Goal: Navigation & Orientation: Find specific page/section

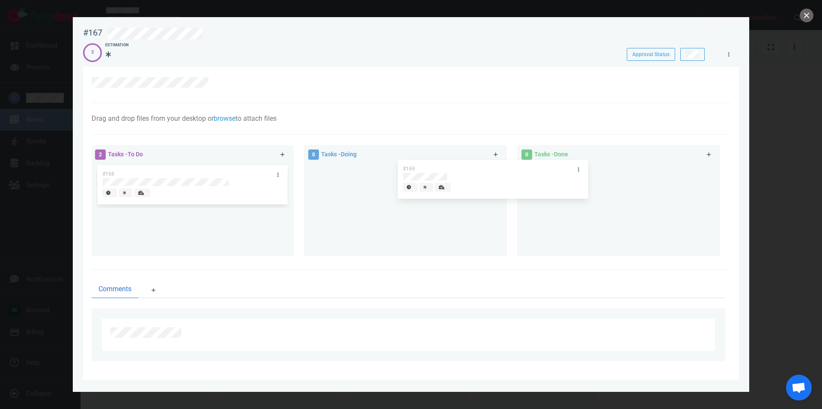
drag, startPoint x: 181, startPoint y: 174, endPoint x: 584, endPoint y: 179, distance: 403.1
click at [289, 179] on div "#169" at bounding box center [192, 186] width 193 height 45
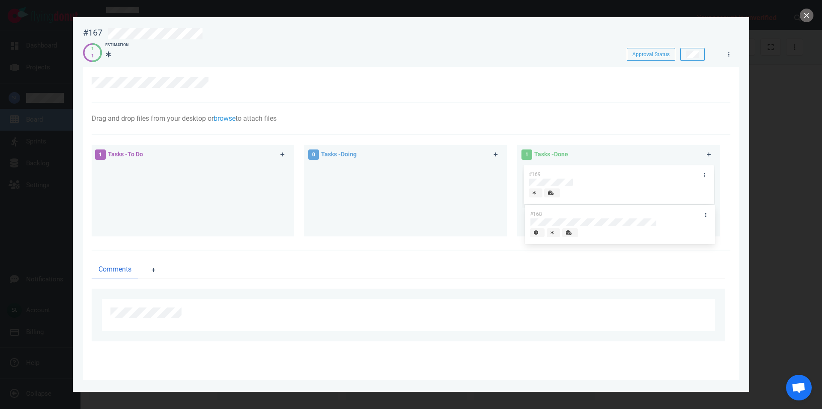
drag, startPoint x: 216, startPoint y: 171, endPoint x: 644, endPoint y: 211, distance: 429.8
click at [289, 208] on div "#168" at bounding box center [192, 186] width 193 height 45
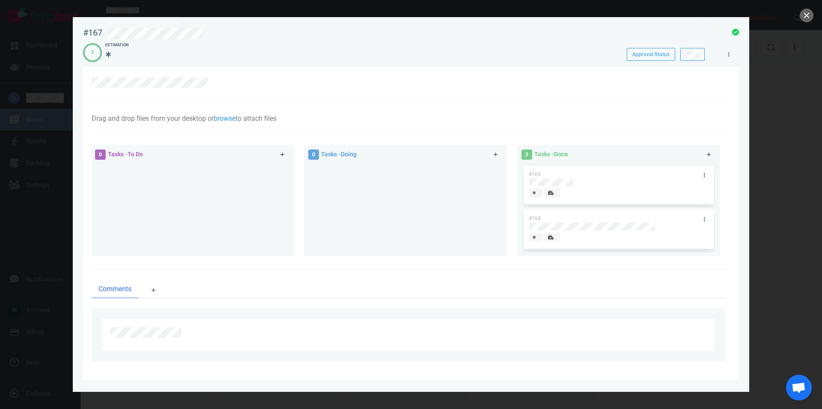
click at [815, 19] on div at bounding box center [411, 204] width 822 height 409
click at [810, 15] on button "close" at bounding box center [807, 16] width 14 height 14
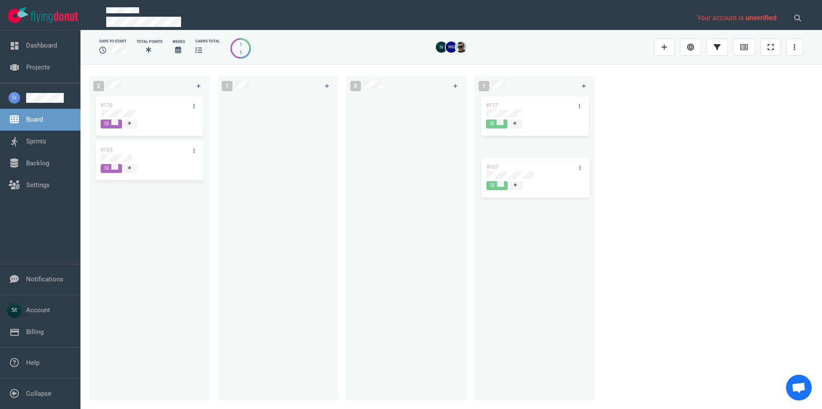
click at [550, 175] on div "#177" at bounding box center [535, 243] width 111 height 296
click at [136, 116] on div at bounding box center [149, 114] width 97 height 8
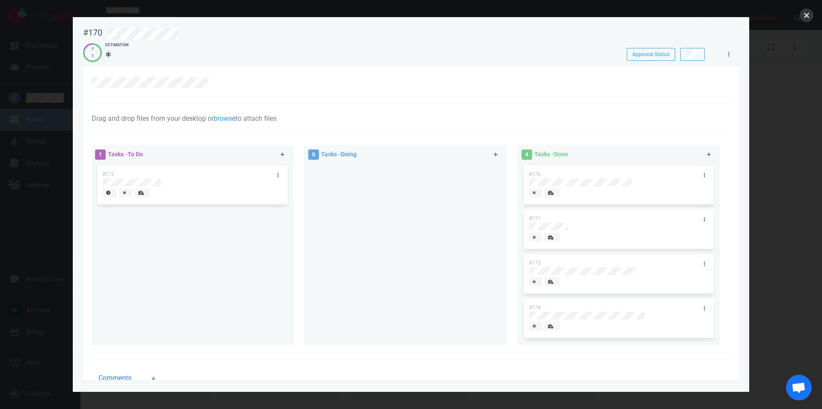
click at [805, 18] on button "close" at bounding box center [807, 16] width 14 height 14
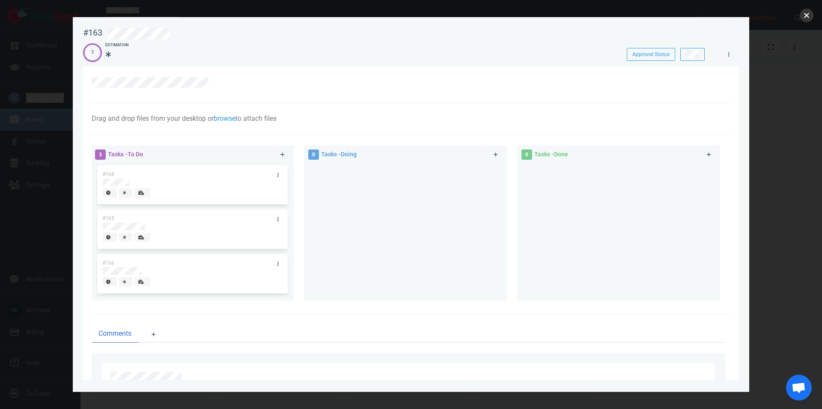
click at [810, 13] on button "close" at bounding box center [807, 16] width 14 height 14
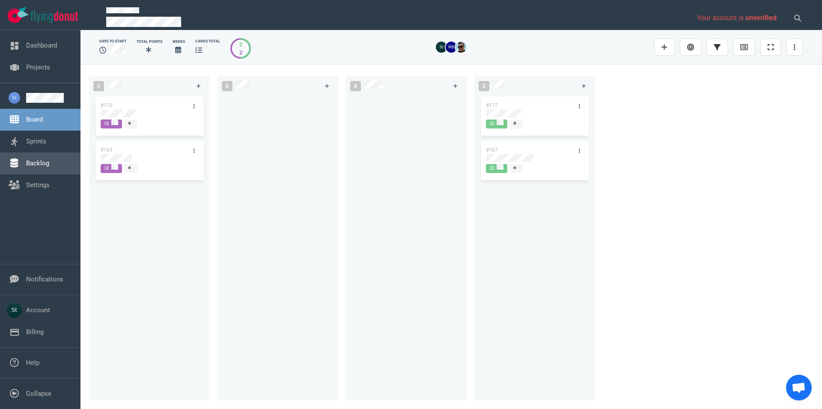
click at [49, 167] on link "Backlog" at bounding box center [37, 163] width 23 height 8
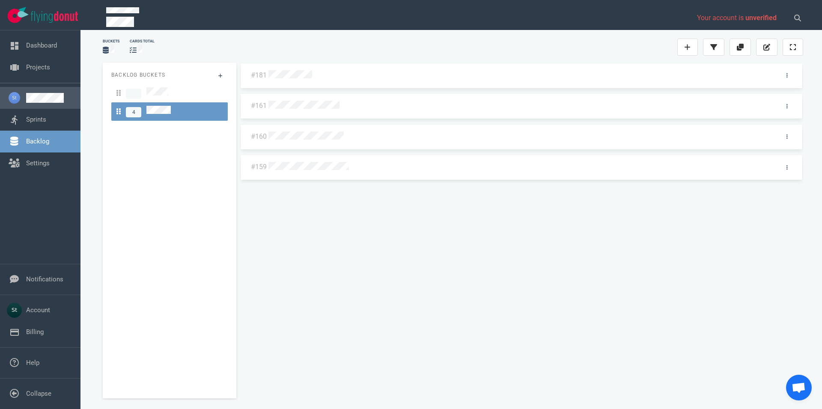
click at [41, 103] on link at bounding box center [50, 98] width 48 height 10
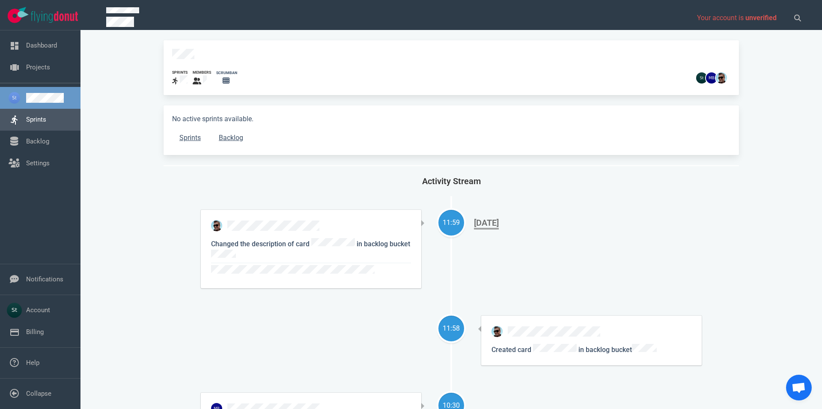
click at [43, 117] on link "Sprints" at bounding box center [36, 120] width 20 height 8
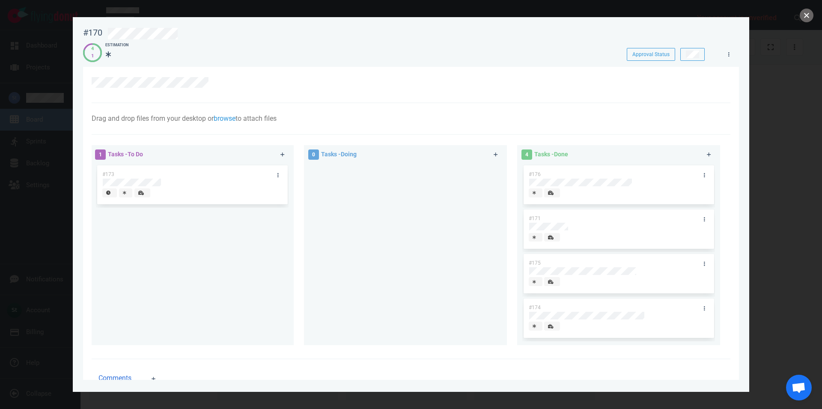
click at [812, 18] on button "close" at bounding box center [807, 16] width 14 height 14
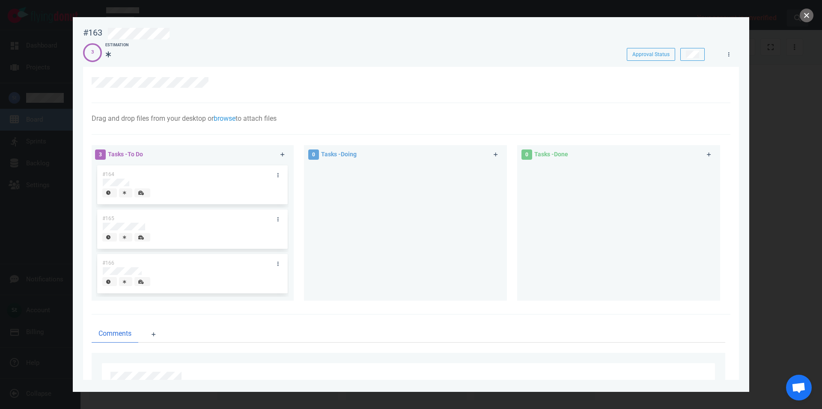
drag, startPoint x: 809, startPoint y: 13, endPoint x: 803, endPoint y: 18, distance: 8.2
click at [809, 13] on button "close" at bounding box center [807, 16] width 14 height 14
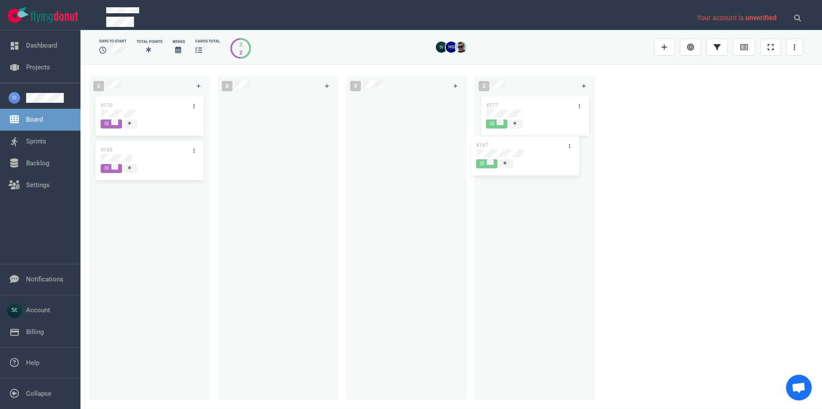
click at [540, 156] on div "#177 #167 #167" at bounding box center [535, 243] width 111 height 296
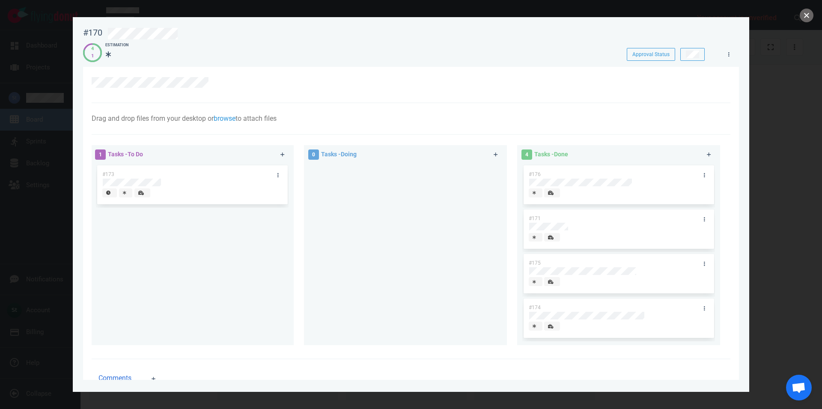
drag, startPoint x: 802, startPoint y: 15, endPoint x: 811, endPoint y: 18, distance: 9.4
click at [807, 18] on button "close" at bounding box center [807, 16] width 14 height 14
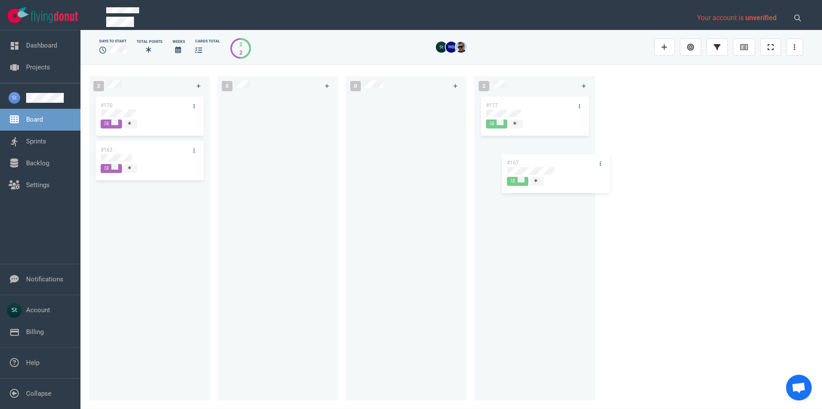
drag, startPoint x: 548, startPoint y: 171, endPoint x: 565, endPoint y: 180, distance: 18.8
click at [569, 183] on div "#167" at bounding box center [535, 161] width 111 height 45
drag, startPoint x: 565, startPoint y: 180, endPoint x: 561, endPoint y: 178, distance: 4.4
click at [562, 179] on div "#177 #167 #167" at bounding box center [535, 243] width 111 height 296
drag, startPoint x: 541, startPoint y: 166, endPoint x: 561, endPoint y: 191, distance: 32.2
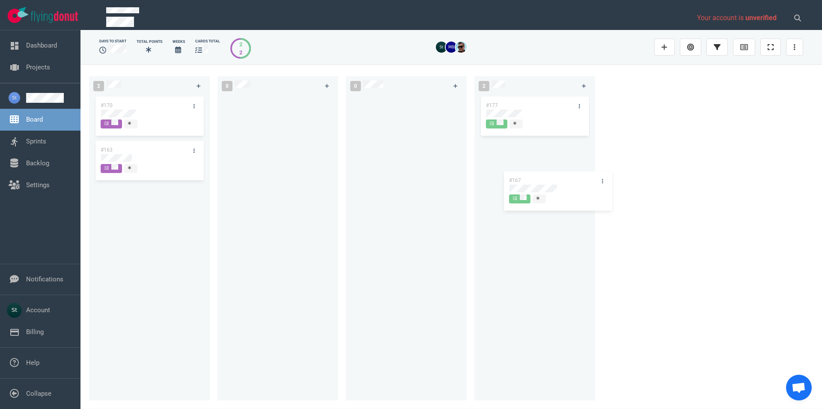
click at [561, 184] on div "#167" at bounding box center [535, 161] width 111 height 45
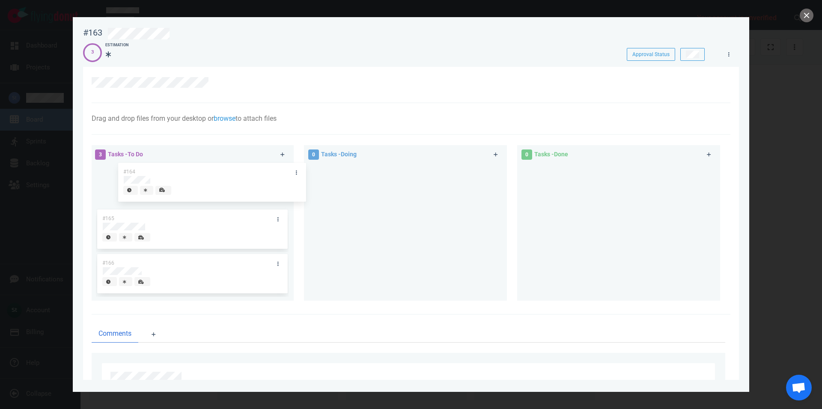
drag, startPoint x: 163, startPoint y: 186, endPoint x: 199, endPoint y: 184, distance: 36.5
click at [199, 184] on div "#164" at bounding box center [192, 186] width 193 height 45
click at [176, 232] on div "#165" at bounding box center [192, 230] width 193 height 45
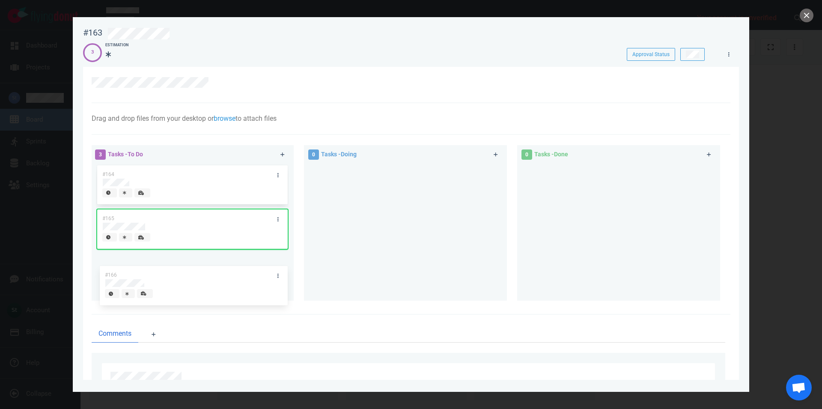
drag, startPoint x: 182, startPoint y: 260, endPoint x: 185, endPoint y: 272, distance: 12.3
click at [185, 272] on div "#166" at bounding box center [192, 274] width 193 height 45
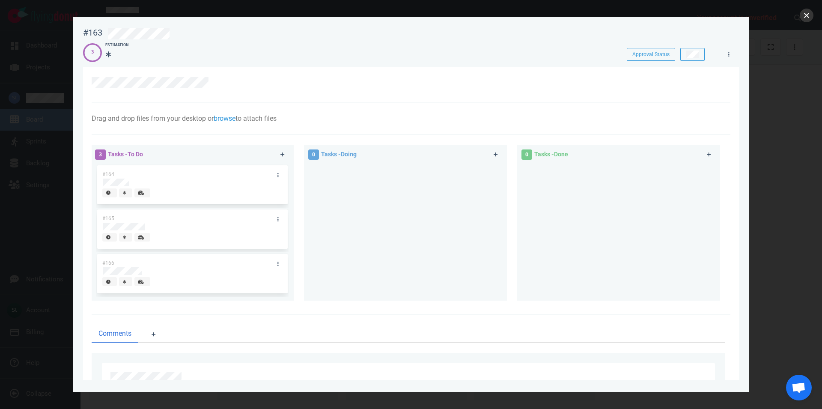
click at [807, 15] on button "close" at bounding box center [807, 16] width 14 height 14
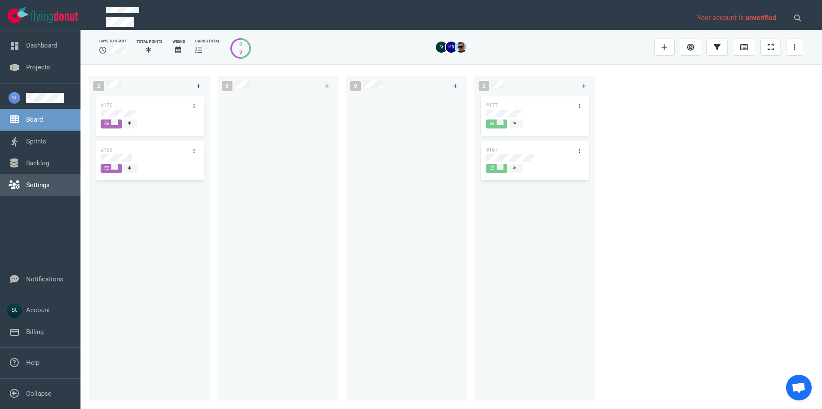
click at [36, 181] on link "Settings" at bounding box center [38, 185] width 24 height 8
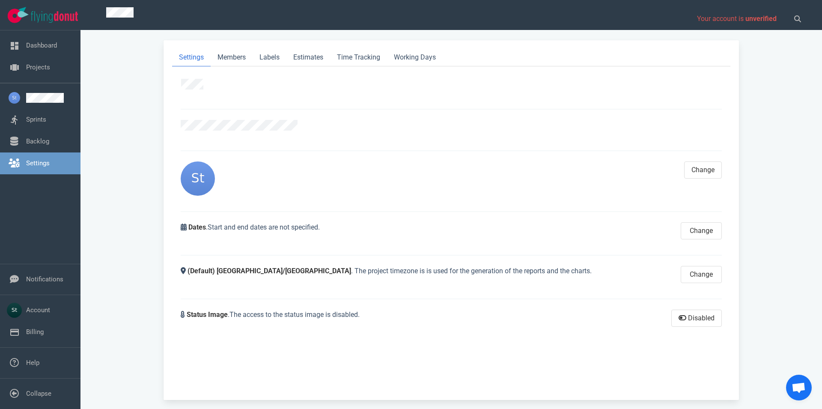
click at [35, 167] on link "Settings" at bounding box center [38, 163] width 24 height 8
click at [34, 145] on link "Backlog" at bounding box center [37, 142] width 23 height 8
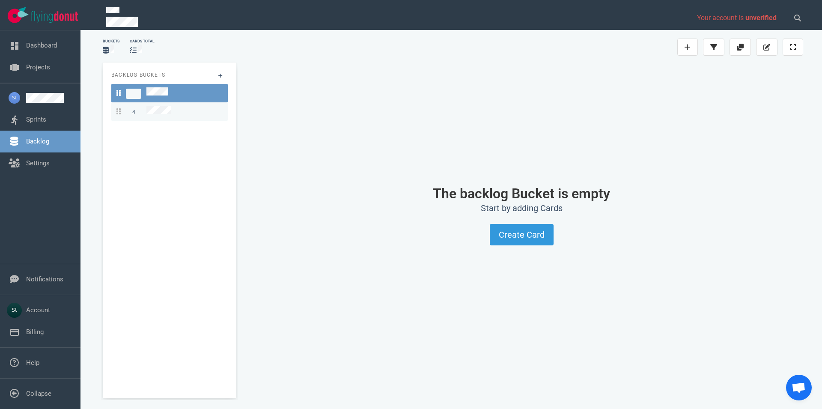
click at [210, 110] on div "4" at bounding box center [170, 112] width 106 height 12
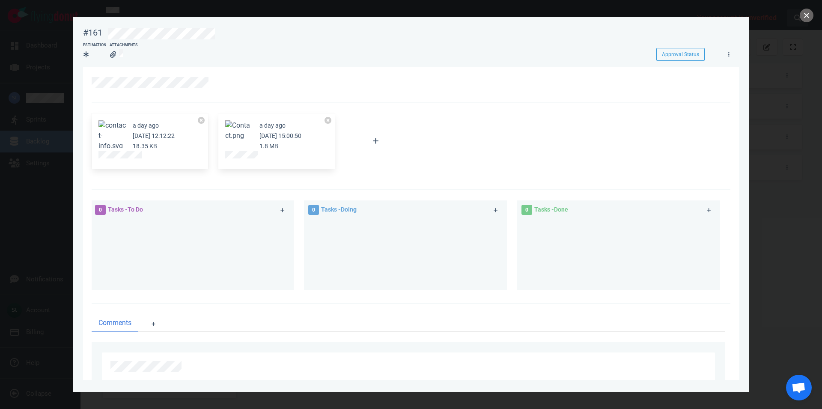
click at [803, 15] on button "close" at bounding box center [807, 16] width 14 height 14
click at [801, 18] on button "close" at bounding box center [807, 16] width 14 height 14
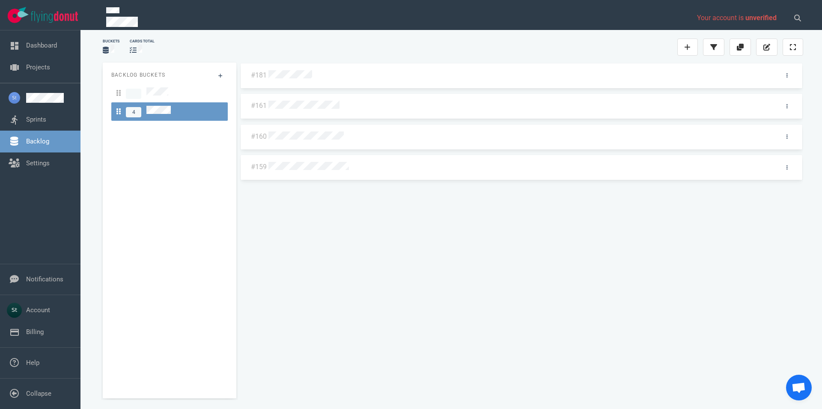
click at [46, 119] on link "Sprints" at bounding box center [36, 120] width 20 height 8
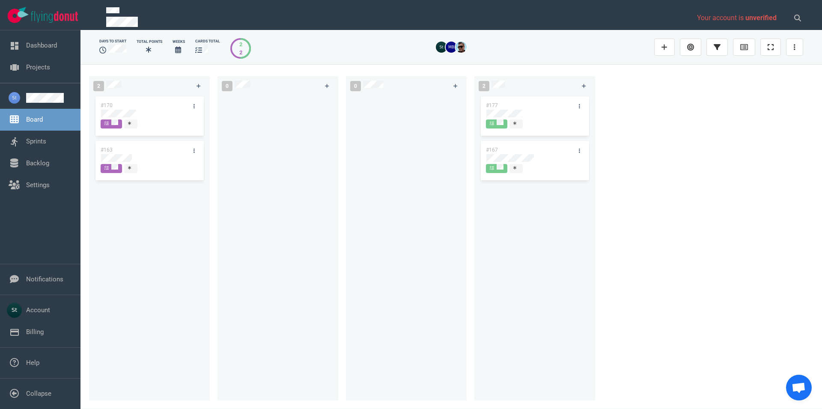
click at [120, 269] on div "#170 #163" at bounding box center [149, 243] width 111 height 296
click at [496, 14] on span at bounding box center [396, 18] width 581 height 22
click at [180, 109] on div at bounding box center [150, 114] width 98 height 10
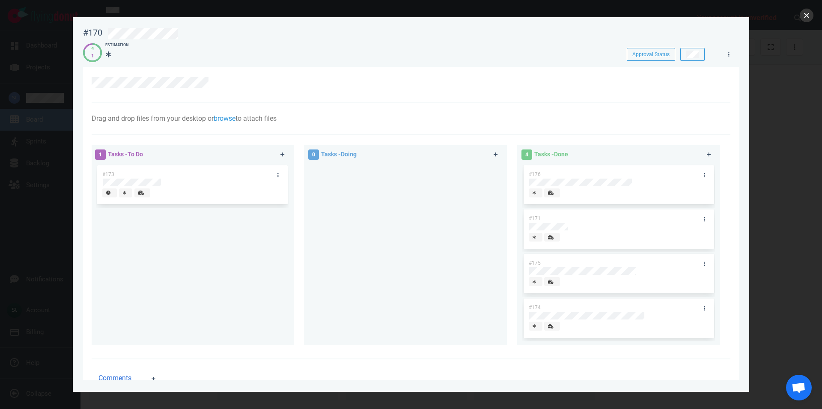
click at [811, 17] on button "close" at bounding box center [807, 16] width 14 height 14
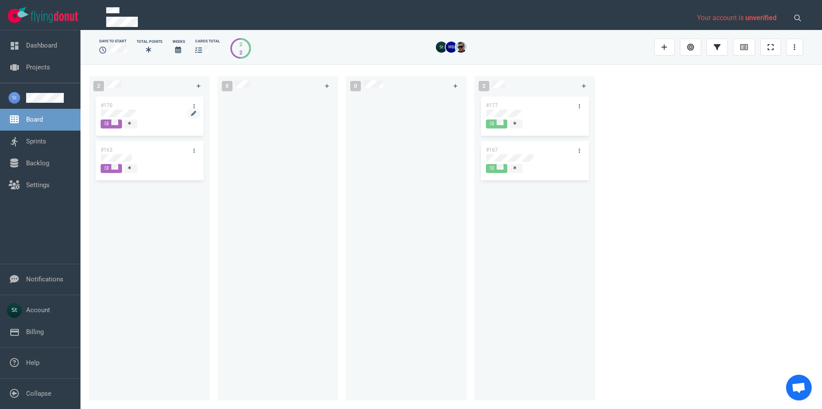
click at [130, 109] on div "#170 #163" at bounding box center [149, 243] width 111 height 296
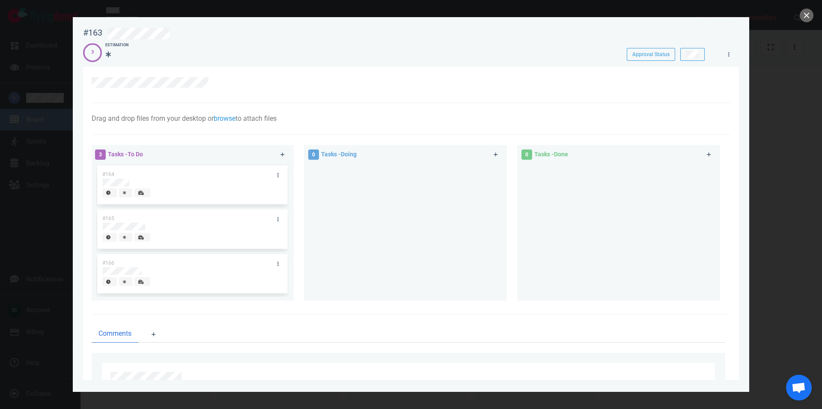
click at [802, 22] on div at bounding box center [411, 204] width 822 height 409
click at [804, 20] on button "close" at bounding box center [807, 16] width 14 height 14
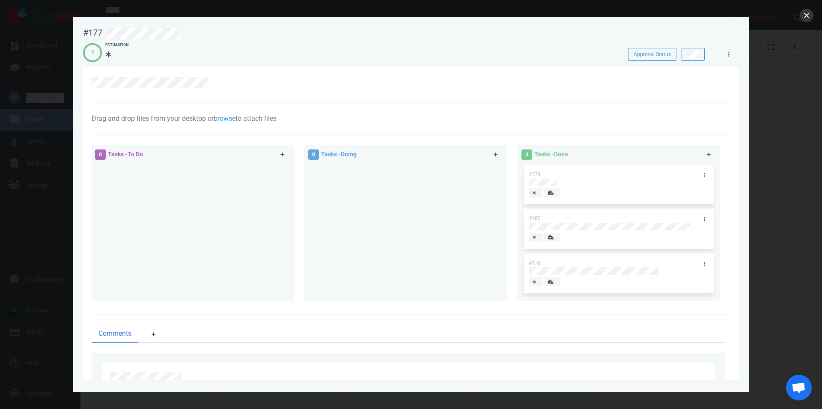
click at [806, 13] on button "close" at bounding box center [807, 16] width 14 height 14
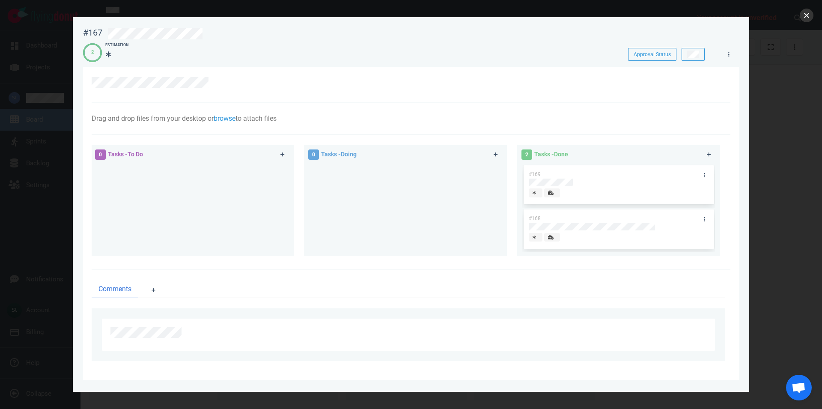
click at [804, 14] on button "close" at bounding box center [807, 16] width 14 height 14
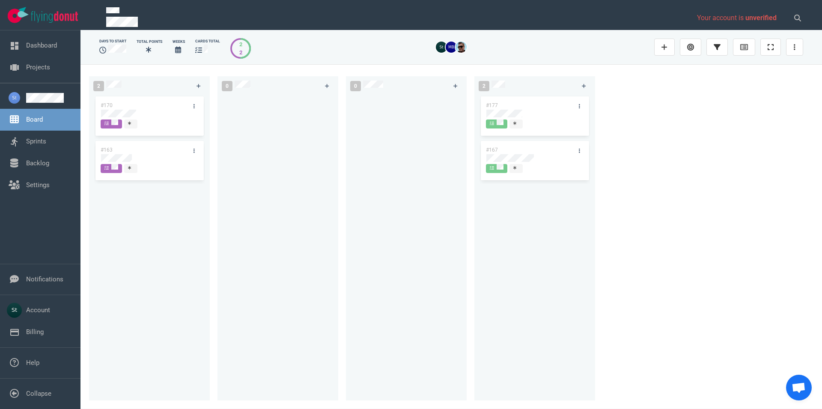
drag, startPoint x: 503, startPoint y: 108, endPoint x: 506, endPoint y: 112, distance: 5.2
click at [503, 110] on div "#177" at bounding box center [535, 117] width 111 height 45
click at [506, 112] on div "#177 #167" at bounding box center [535, 243] width 111 height 296
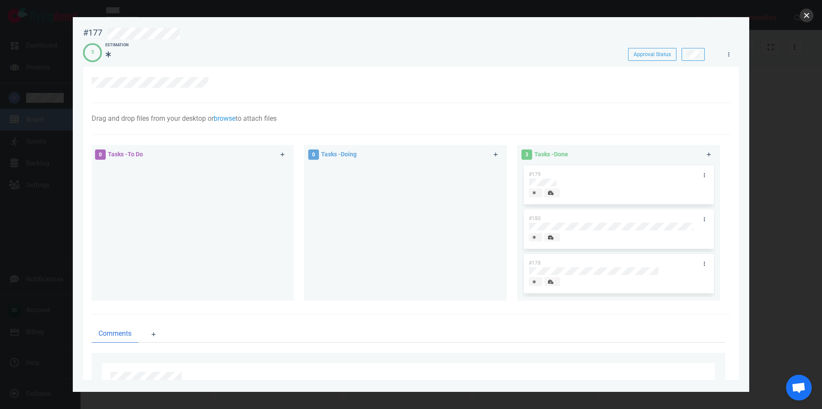
click at [809, 13] on button "close" at bounding box center [807, 16] width 14 height 14
click at [813, 16] on button "close" at bounding box center [807, 16] width 14 height 14
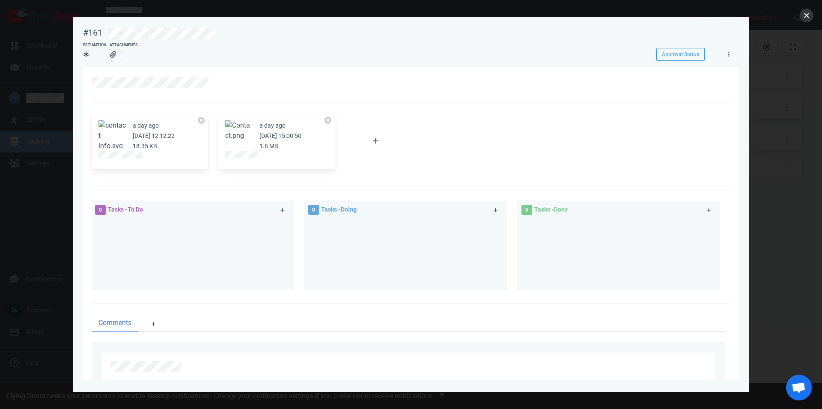
click at [802, 15] on button "close" at bounding box center [807, 16] width 14 height 14
click at [261, 143] on div "a day ago [DATE] 15:00:50 1.8 MB" at bounding box center [281, 135] width 42 height 31
click at [251, 152] on div at bounding box center [276, 156] width 103 height 10
click at [231, 133] on button "Zoom image" at bounding box center [238, 130] width 27 height 21
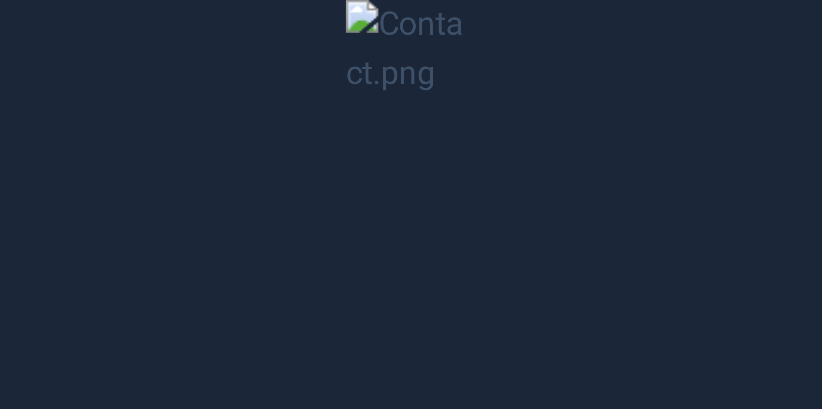
click at [631, 80] on button "Unzoom image" at bounding box center [411, 204] width 822 height 409
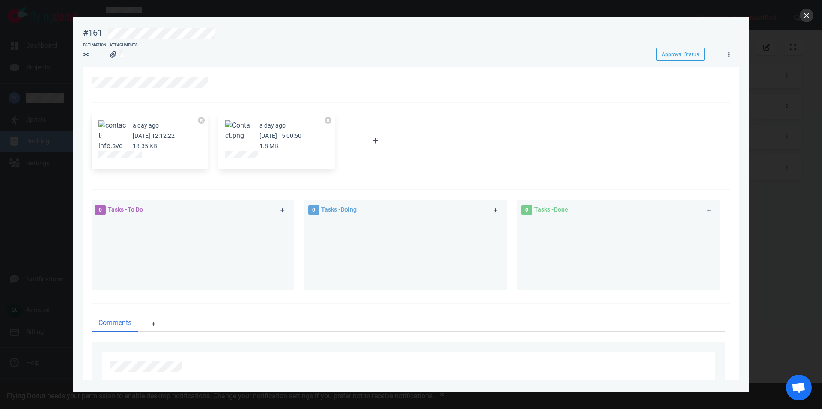
click at [812, 17] on button "close" at bounding box center [807, 16] width 14 height 14
click at [801, 12] on div at bounding box center [411, 204] width 822 height 409
click at [803, 15] on button "close" at bounding box center [807, 16] width 14 height 14
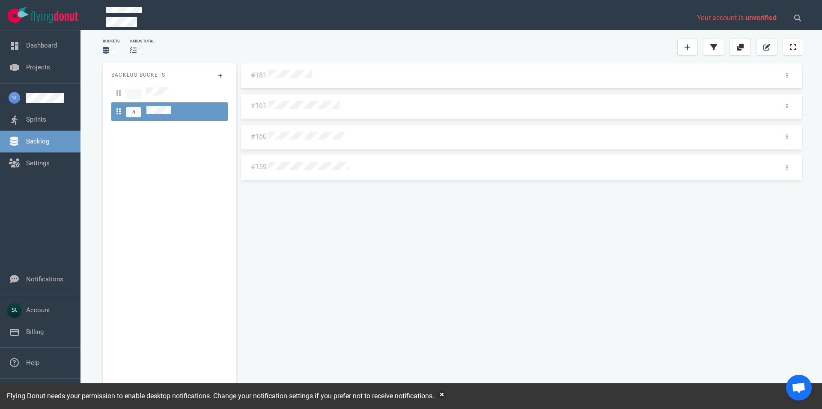
click at [311, 161] on div at bounding box center [520, 166] width 507 height 18
click at [315, 170] on div at bounding box center [520, 167] width 502 height 11
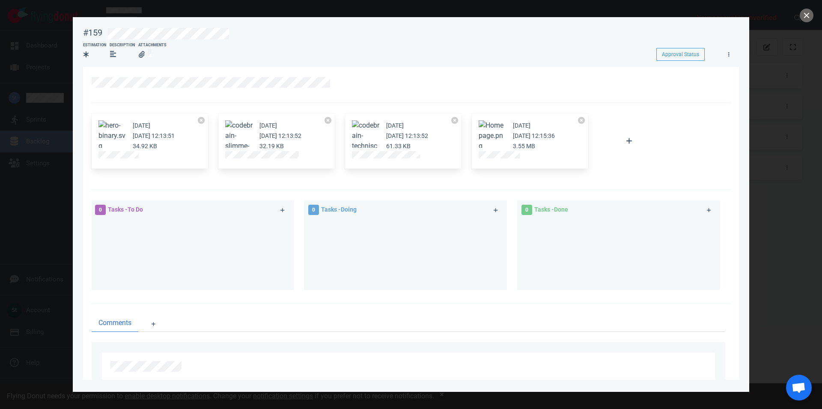
click at [800, 16] on div at bounding box center [411, 204] width 822 height 409
click at [798, 13] on div at bounding box center [411, 204] width 822 height 409
click at [805, 14] on button "close" at bounding box center [807, 16] width 14 height 14
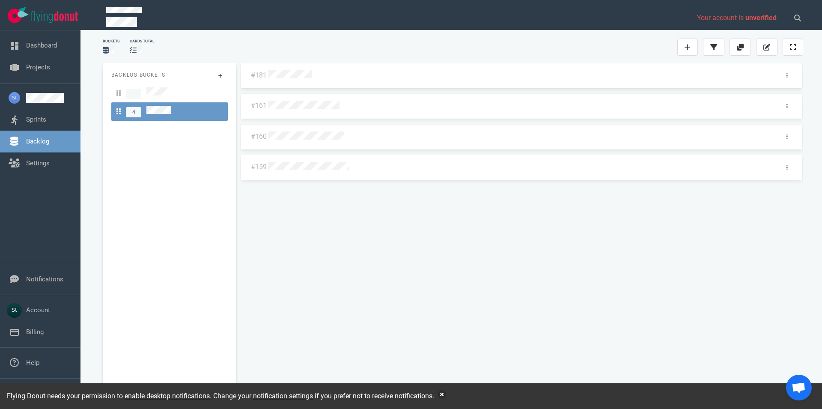
click at [309, 132] on div at bounding box center [520, 137] width 502 height 11
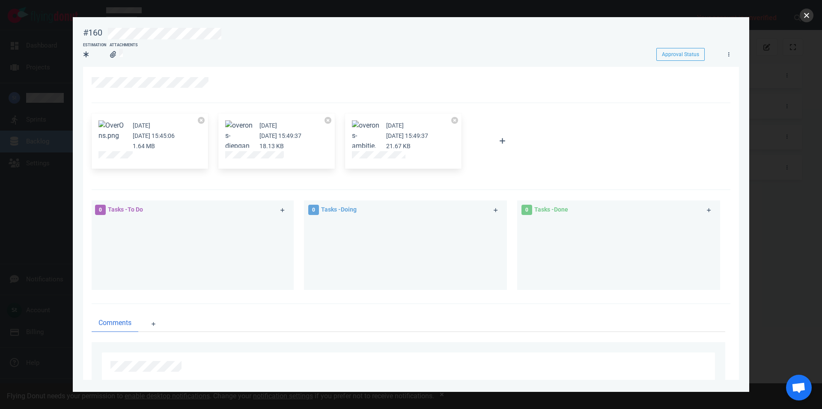
click at [813, 18] on button "close" at bounding box center [807, 16] width 14 height 14
click at [798, 18] on div at bounding box center [411, 204] width 822 height 409
click at [813, 15] on button "close" at bounding box center [807, 16] width 14 height 14
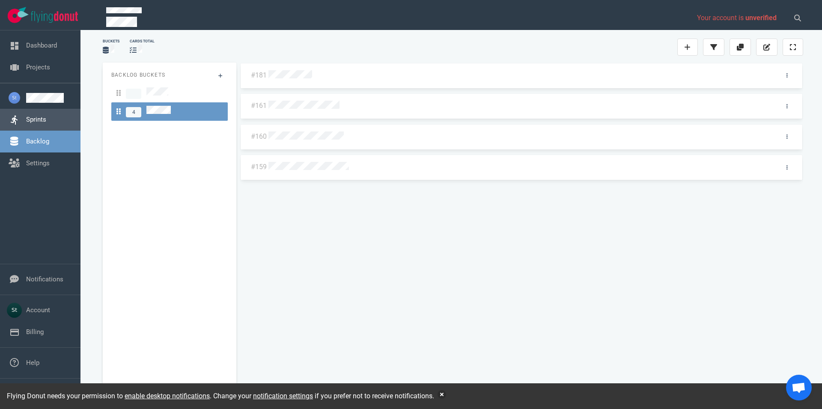
click at [45, 116] on link "Sprints" at bounding box center [36, 120] width 20 height 8
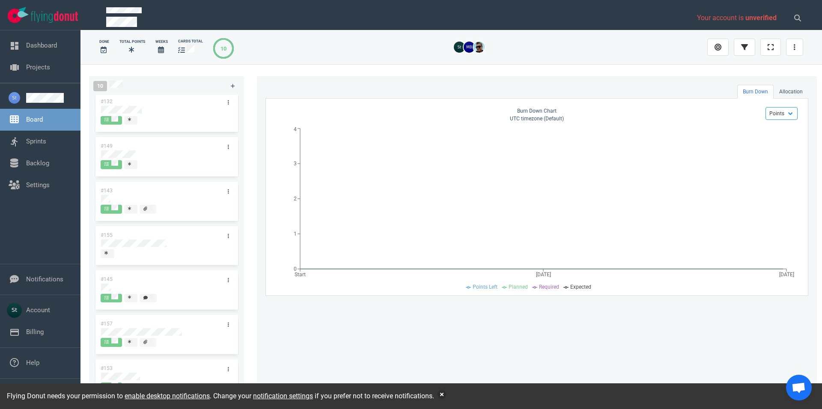
scroll to position [145, 0]
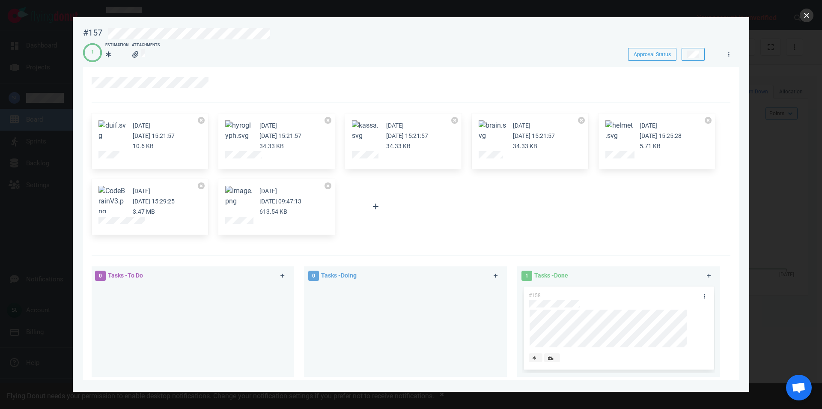
click at [806, 15] on button "close" at bounding box center [807, 16] width 14 height 14
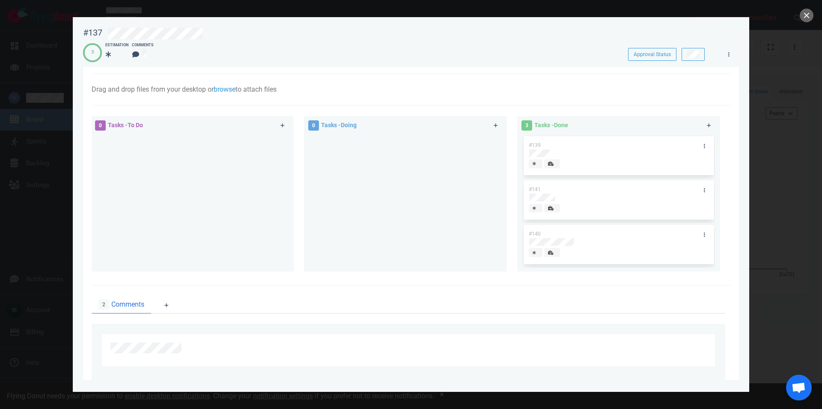
scroll to position [49, 0]
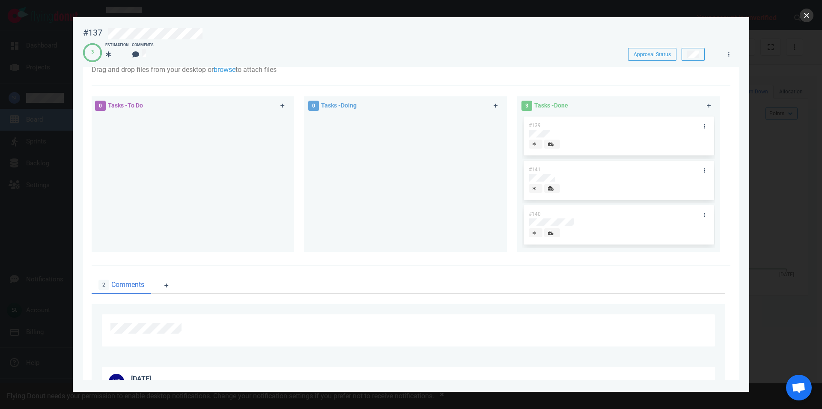
click at [801, 18] on button "close" at bounding box center [807, 16] width 14 height 14
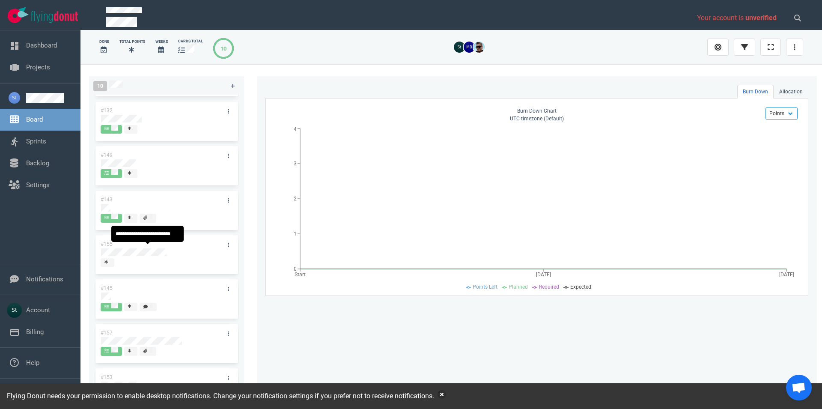
scroll to position [145, 0]
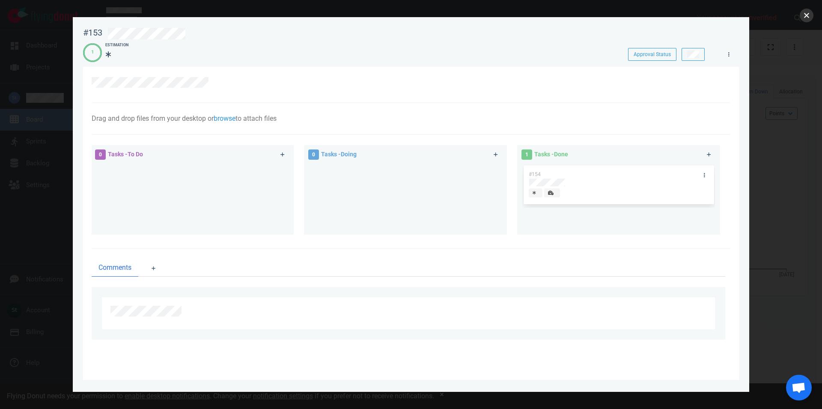
click at [802, 12] on button "close" at bounding box center [807, 16] width 14 height 14
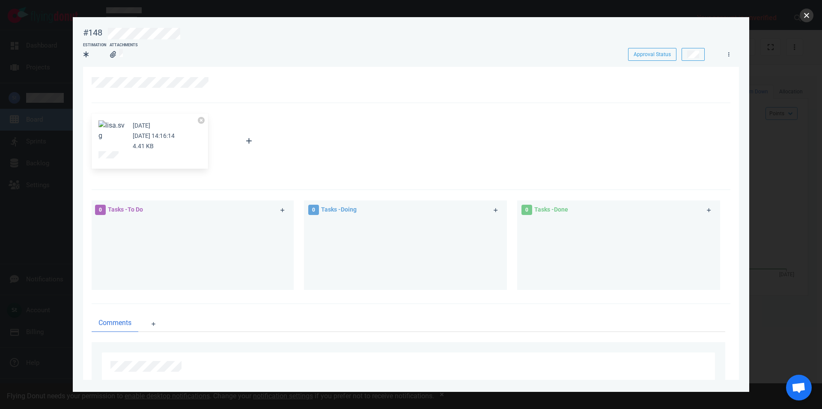
click at [807, 19] on button "close" at bounding box center [807, 16] width 14 height 14
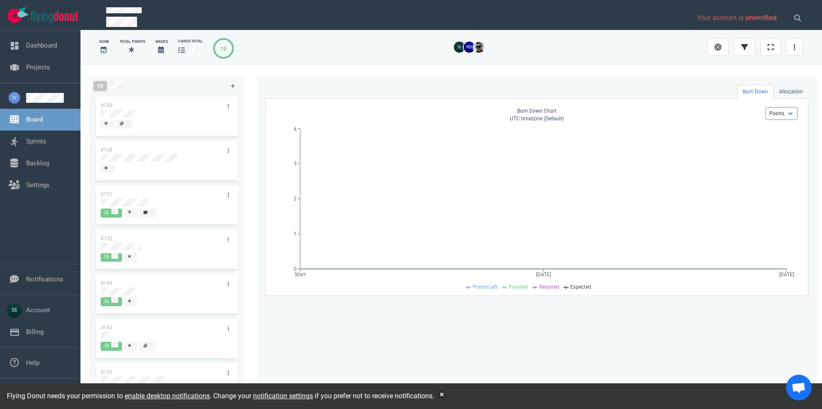
click at [33, 109] on div "Board" at bounding box center [40, 120] width 81 height 22
click at [37, 123] on span "Board" at bounding box center [50, 120] width 48 height 10
click at [45, 138] on link "Sprints" at bounding box center [36, 142] width 20 height 8
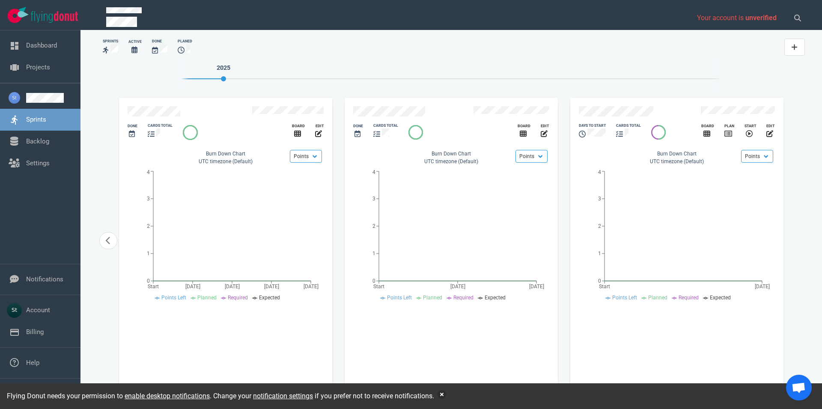
click at [640, 114] on div "slide 15 of 15" at bounding box center [637, 112] width 117 height 12
click at [662, 112] on div "slide 15 of 15" at bounding box center [637, 112] width 117 height 12
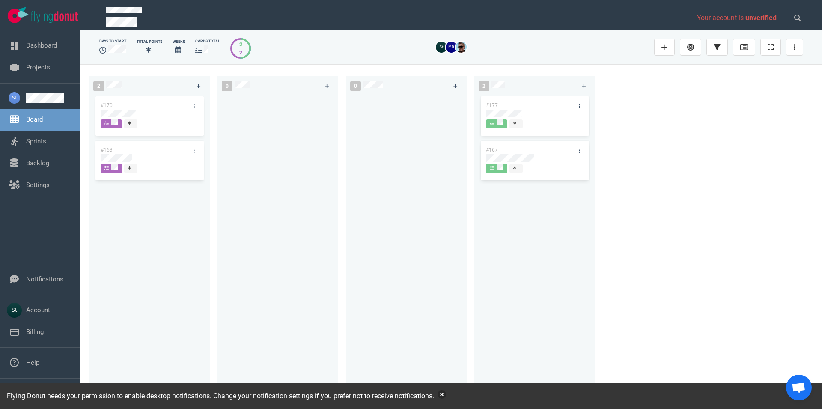
click at [442, 395] on button "button" at bounding box center [442, 394] width 9 height 9
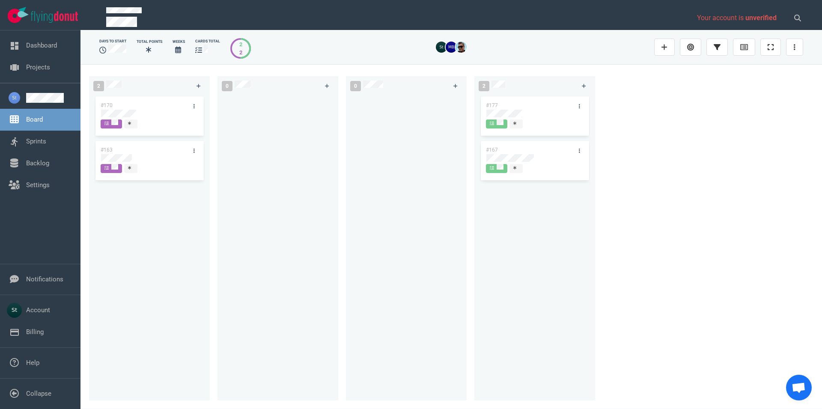
click at [65, 114] on div "Board" at bounding box center [40, 120] width 81 height 22
click at [45, 143] on link "Sprints" at bounding box center [36, 142] width 20 height 8
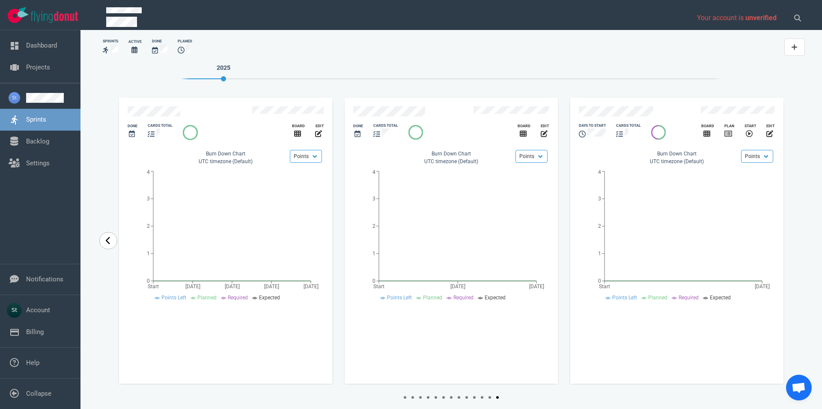
click at [104, 247] on link "carousel-slider" at bounding box center [108, 240] width 18 height 17
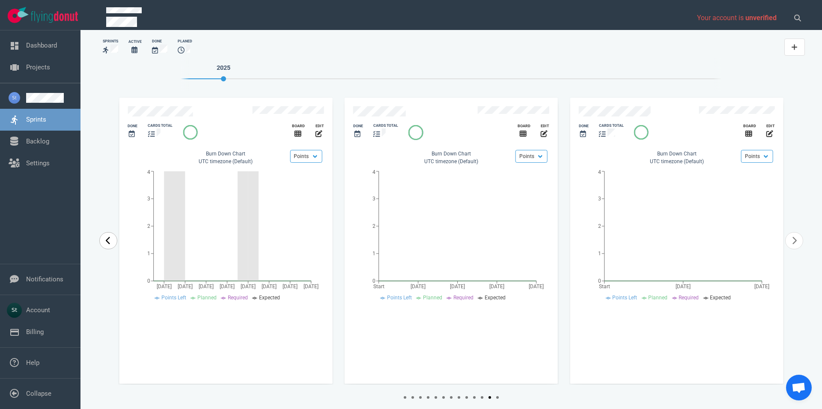
click at [104, 247] on link "carousel-slider" at bounding box center [108, 240] width 18 height 17
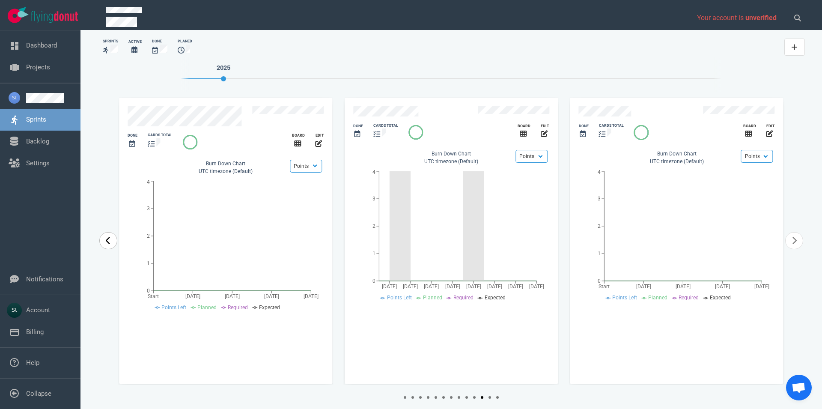
click at [104, 247] on link "carousel-slider" at bounding box center [108, 240] width 18 height 17
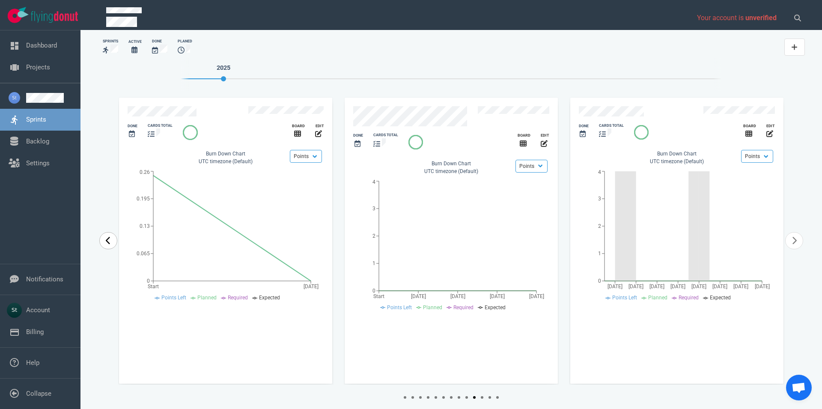
click at [104, 247] on link "carousel-slider" at bounding box center [108, 240] width 18 height 17
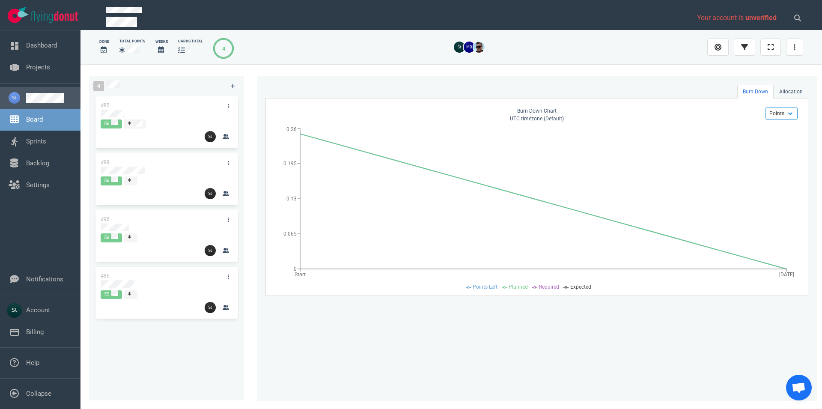
click at [43, 96] on link at bounding box center [50, 98] width 48 height 10
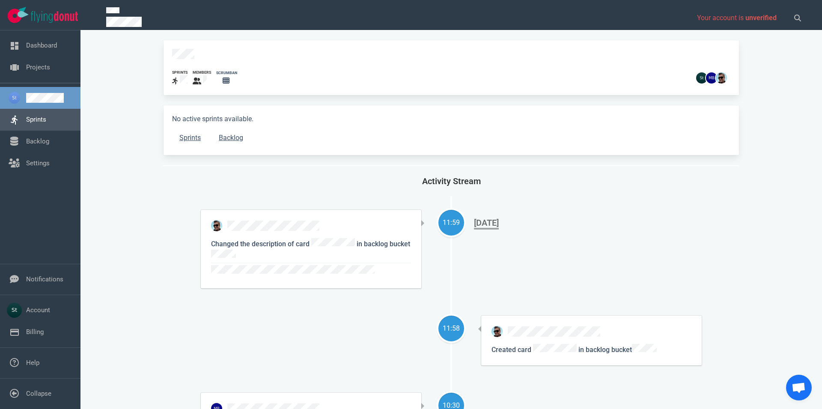
click at [46, 116] on link "Sprints" at bounding box center [36, 120] width 20 height 8
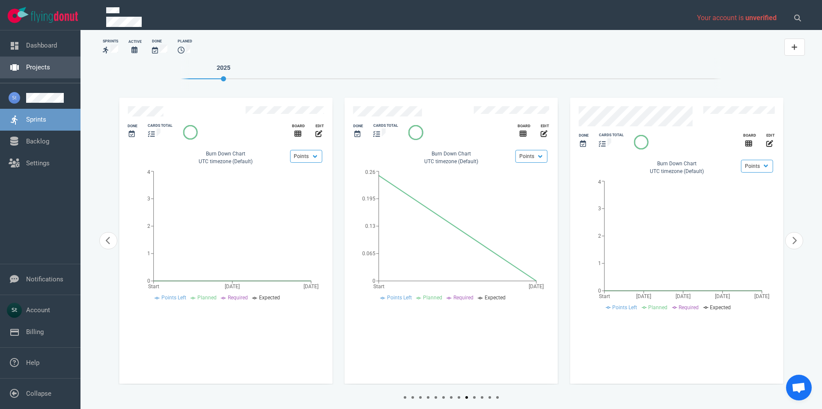
click at [50, 66] on link "Projects" at bounding box center [38, 67] width 24 height 8
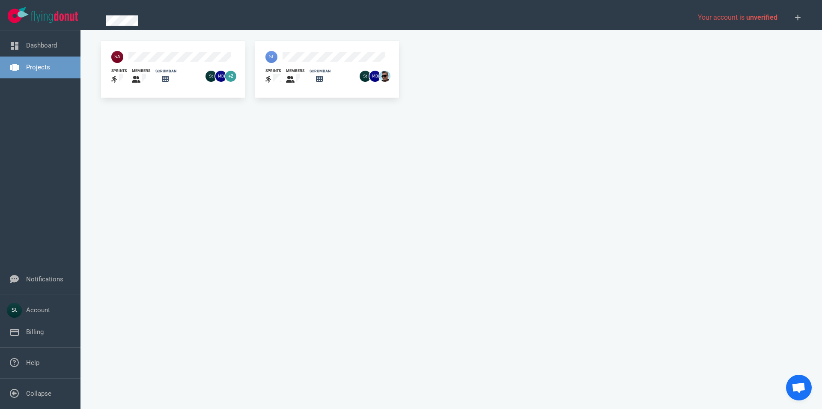
click at [275, 56] on img at bounding box center [272, 57] width 12 height 12
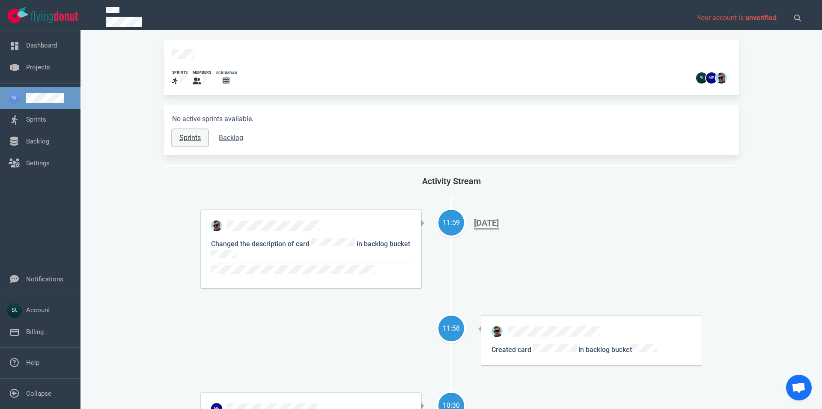
click at [184, 135] on link "Sprints" at bounding box center [190, 137] width 36 height 17
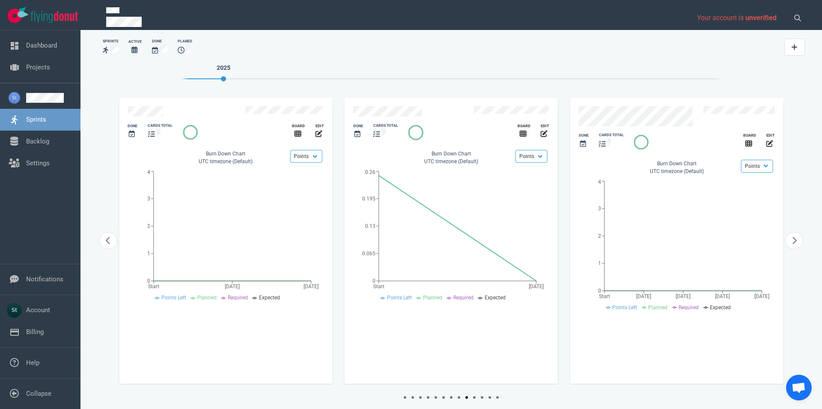
click at [585, 141] on icon "slide 11 of 15" at bounding box center [583, 143] width 6 height 7
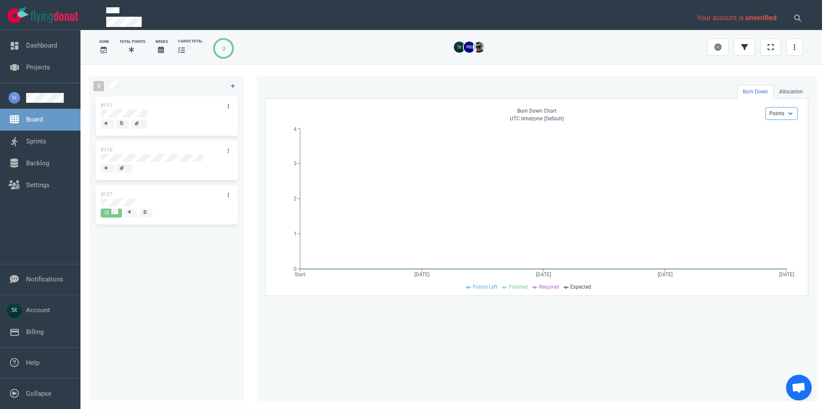
click at [48, 121] on span "Board" at bounding box center [50, 120] width 48 height 10
click at [46, 139] on link "Sprints" at bounding box center [36, 142] width 20 height 8
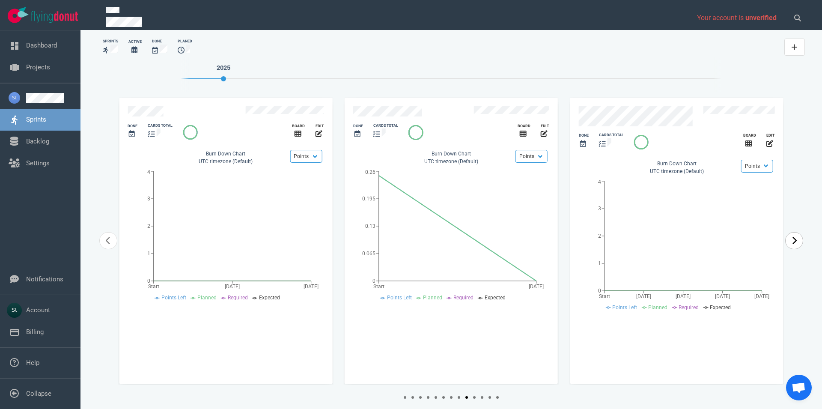
click at [798, 240] on link "carousel-slider" at bounding box center [795, 240] width 18 height 17
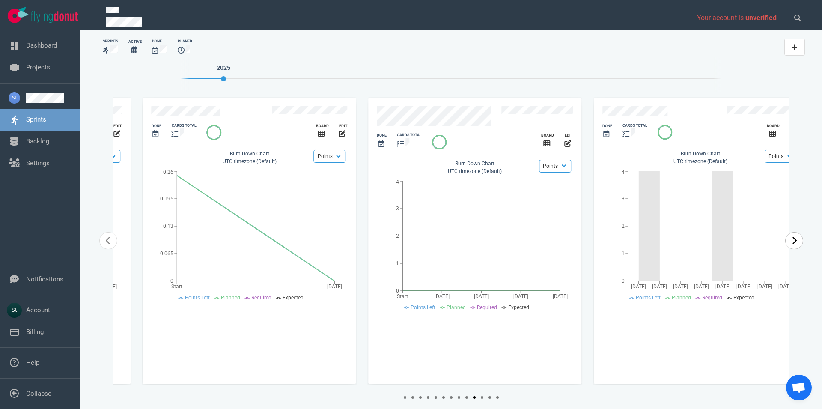
click at [797, 240] on icon "carousel-slider" at bounding box center [795, 241] width 4 height 8
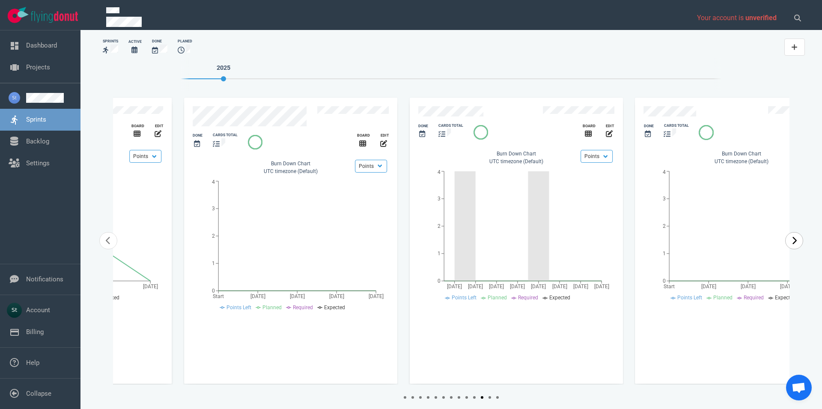
click at [797, 240] on icon "carousel-slider" at bounding box center [795, 241] width 4 height 8
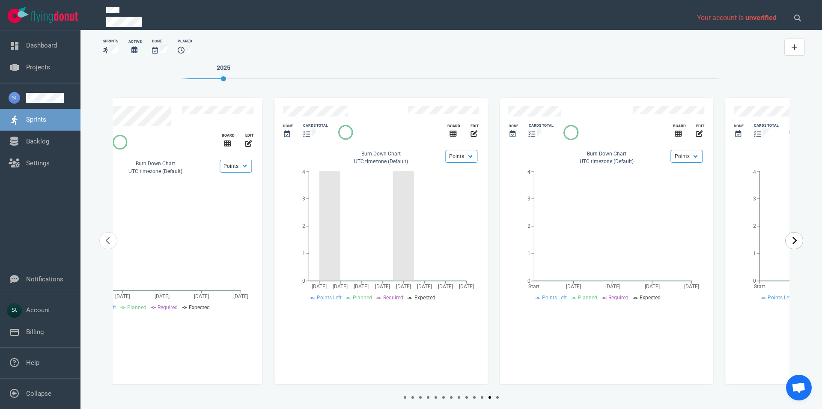
click at [796, 240] on icon "carousel-slider" at bounding box center [795, 241] width 4 height 8
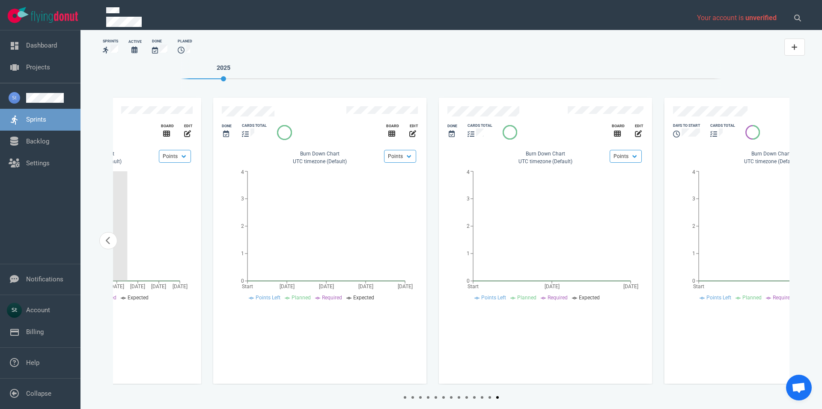
click at [796, 240] on div "2025 Slide 13 of 15 Done cards total Board edit Done cards total Board edit Don…" at bounding box center [452, 232] width 694 height 350
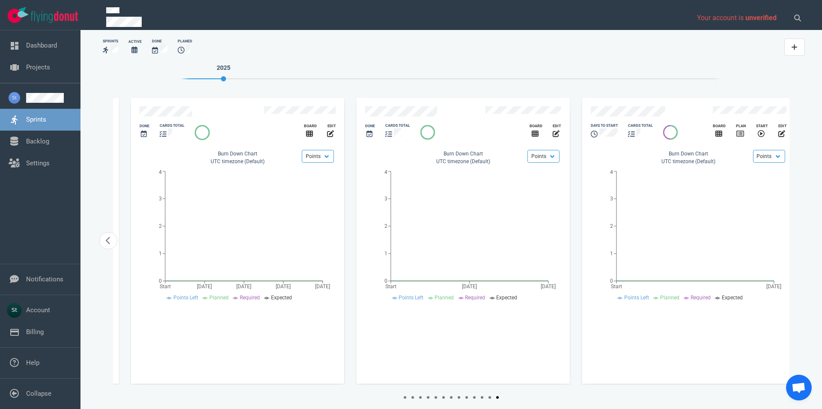
click at [796, 240] on div "2025 Slide 13 of 15 Done cards total Board edit Done cards total Board edit Don…" at bounding box center [452, 232] width 694 height 350
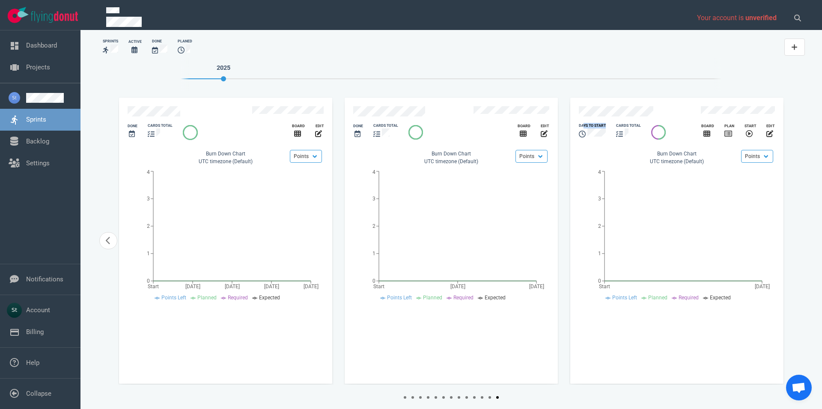
click at [583, 123] on div "days to start" at bounding box center [592, 131] width 27 height 17
click at [583, 123] on div "days to start" at bounding box center [592, 126] width 27 height 6
